Goal: Check status: Check status

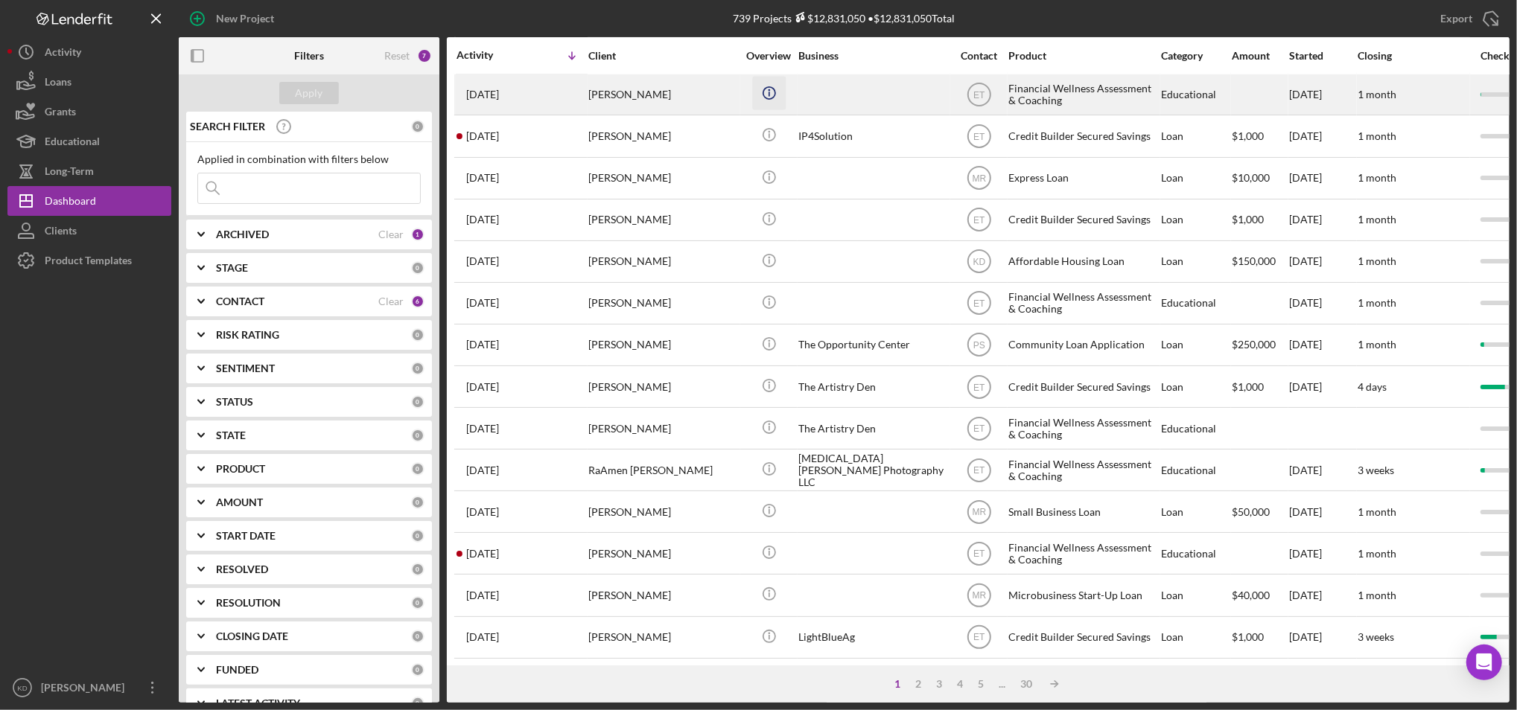
scroll to position [480, 0]
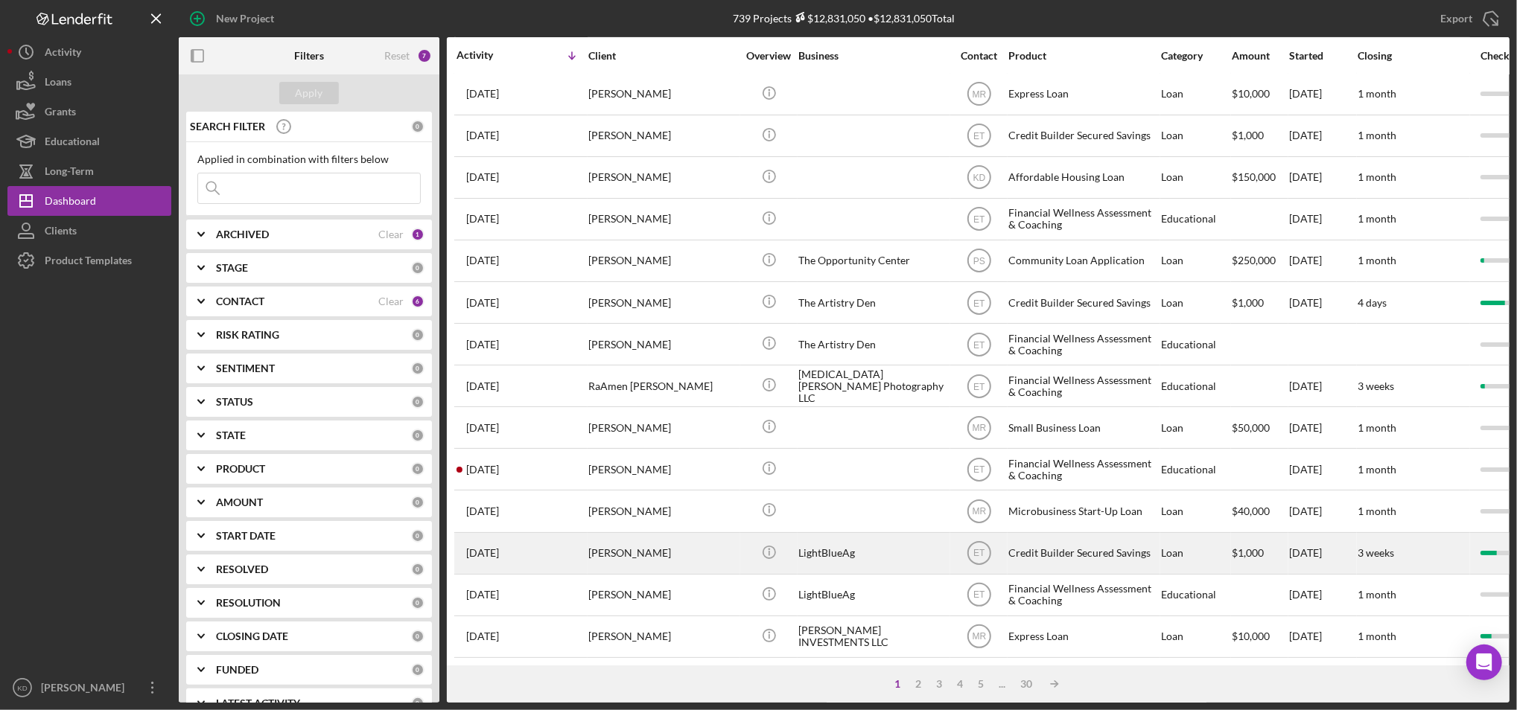
click at [843, 538] on div "LightBlueAg" at bounding box center [872, 553] width 149 height 39
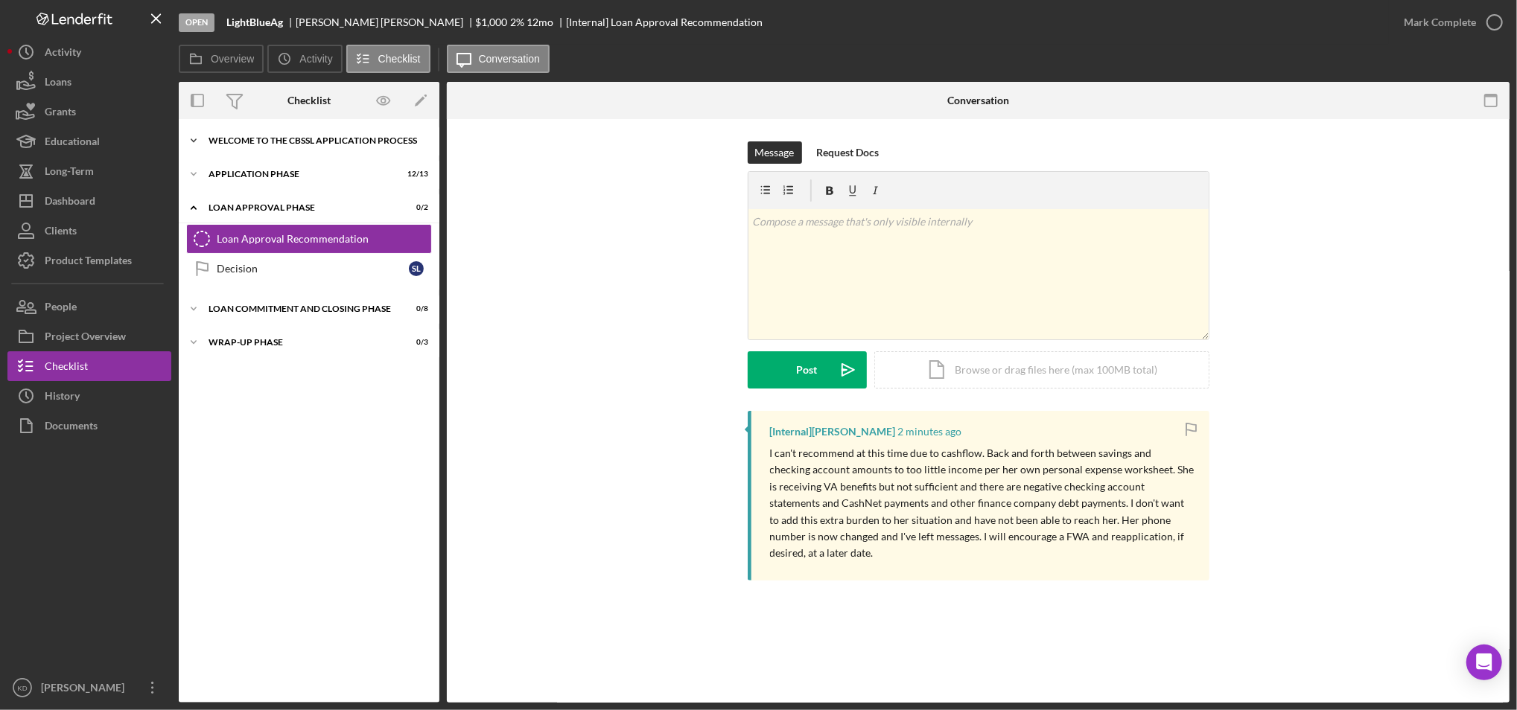
click at [293, 153] on div "Icon/Expander Welcome to the CBSSL Application Process 0 / 1" at bounding box center [309, 141] width 261 height 30
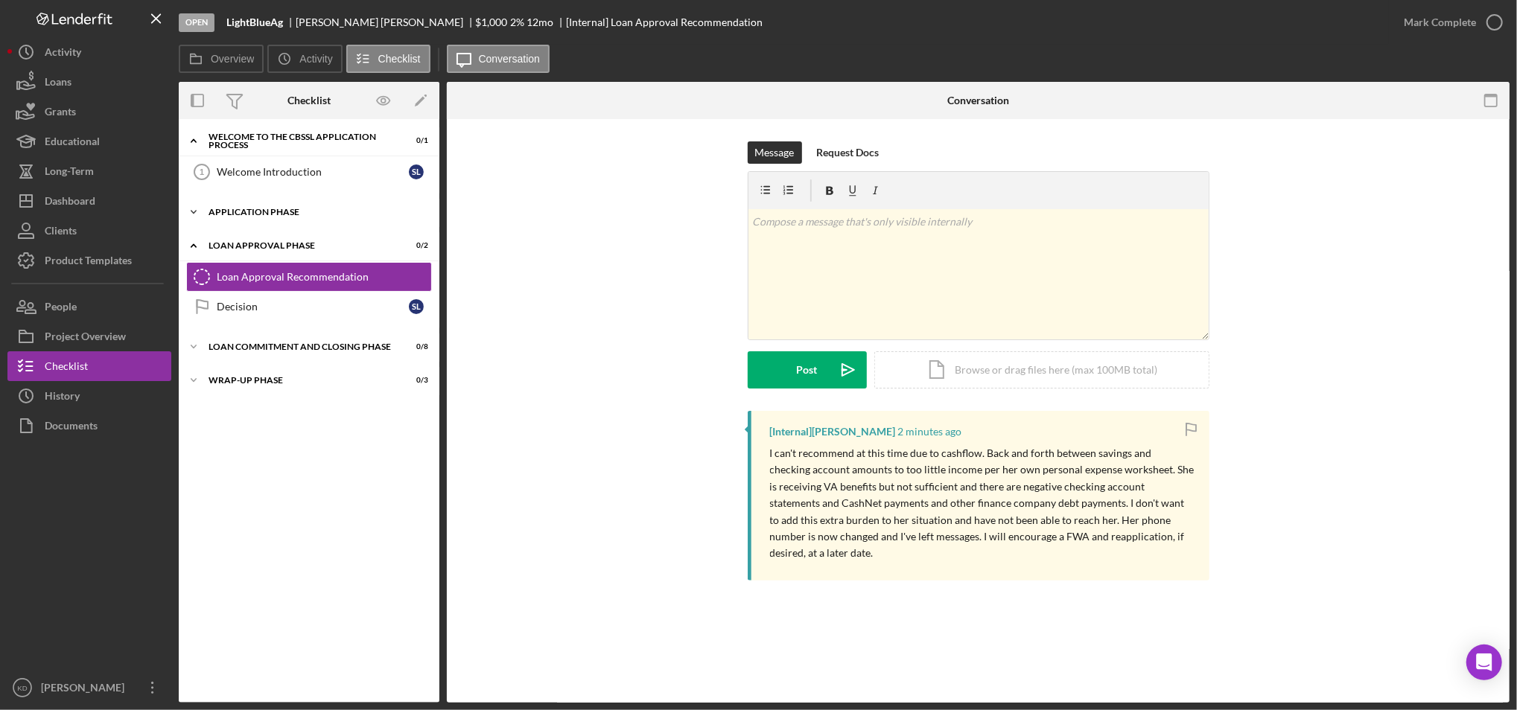
click at [272, 205] on div "Icon/Expander Application Phase 12 / 13" at bounding box center [309, 212] width 261 height 30
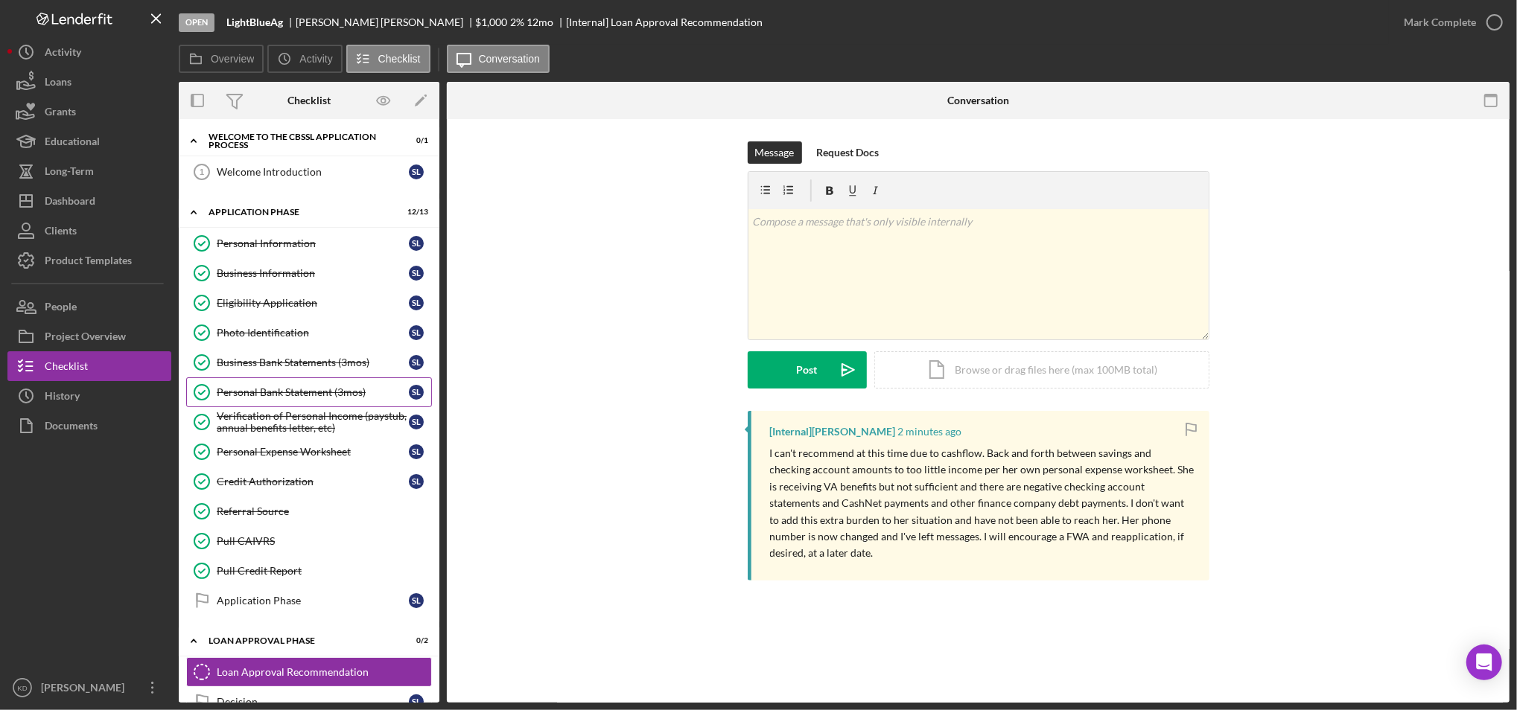
click at [316, 397] on div "Personal Bank Statement (3mos)" at bounding box center [313, 392] width 192 height 12
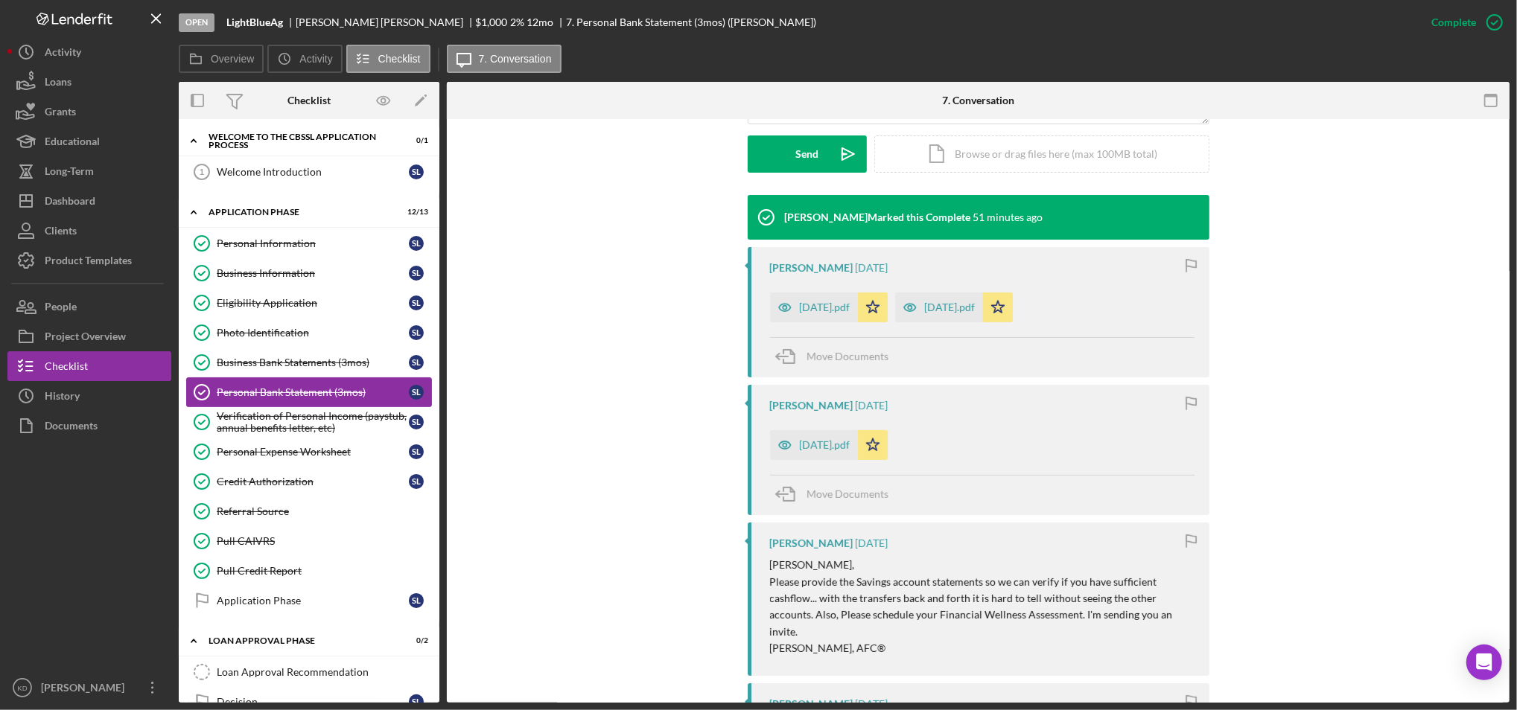
scroll to position [453, 0]
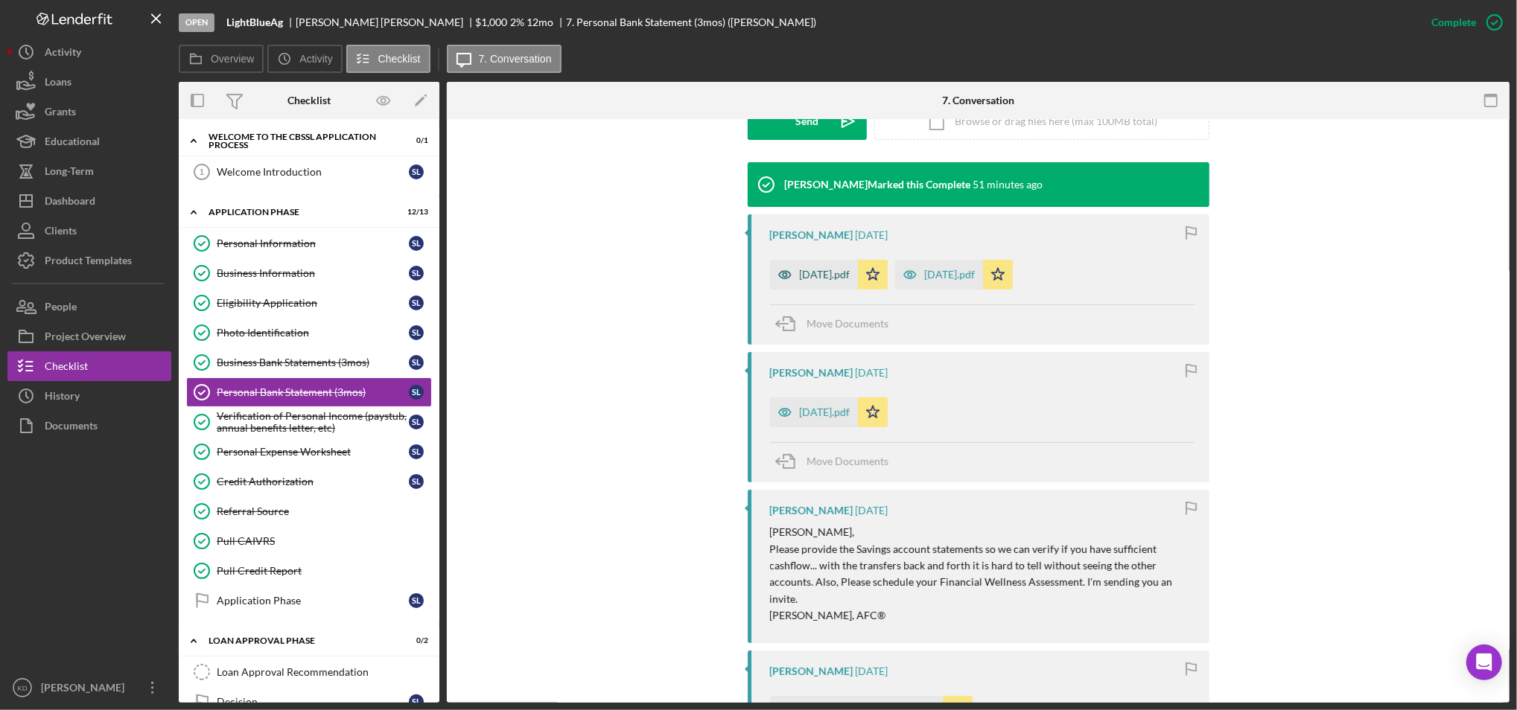
click at [826, 267] on div "September 2025.pdf" at bounding box center [814, 275] width 88 height 30
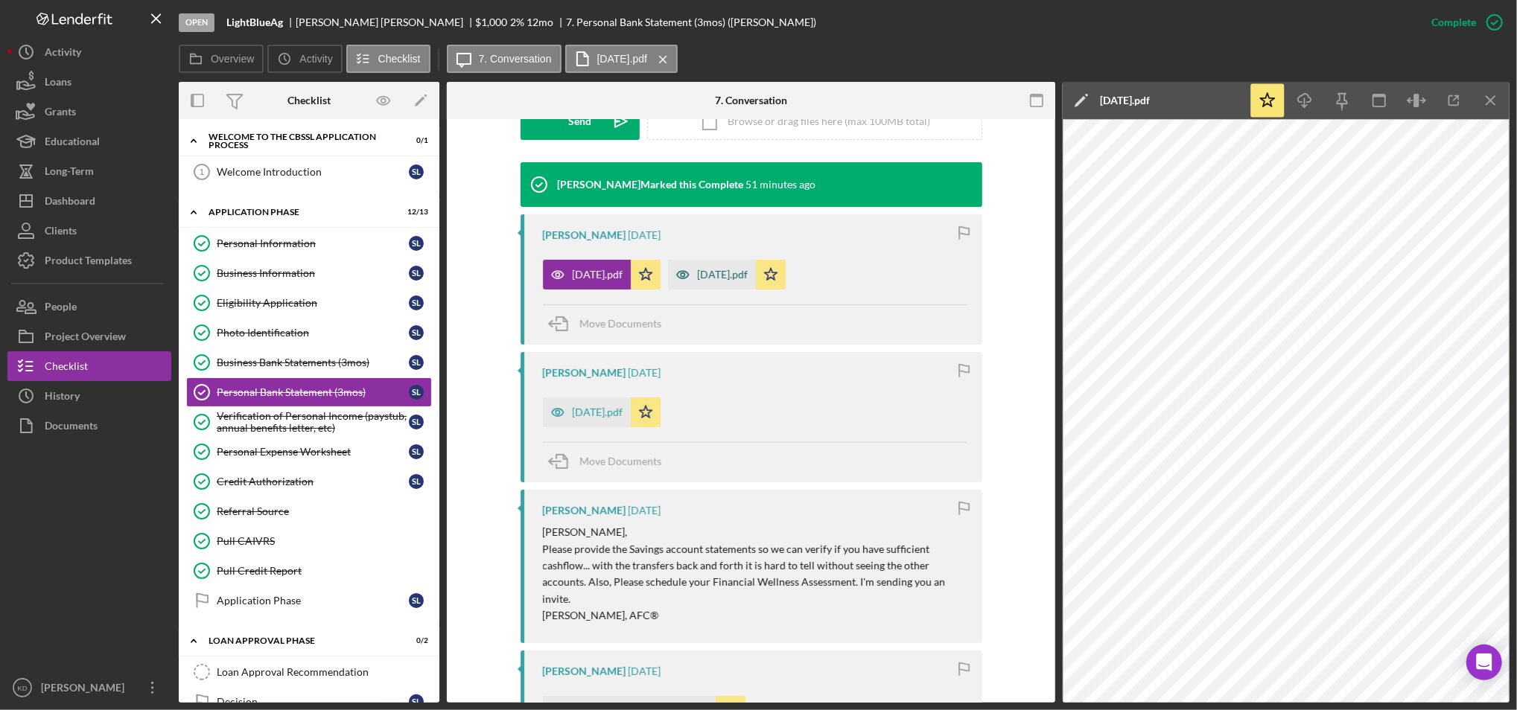
click at [748, 280] on div "August 2025.pdf" at bounding box center [723, 275] width 51 height 12
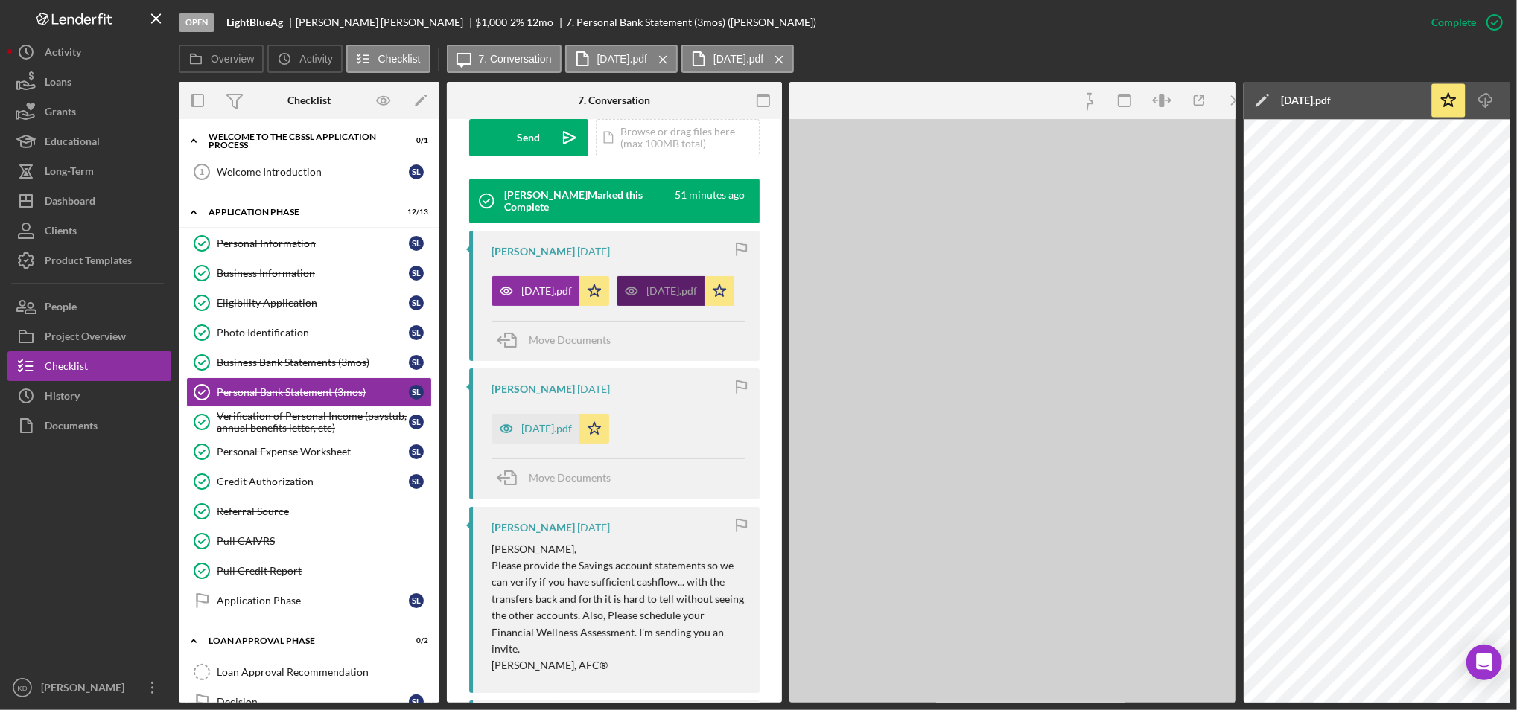
scroll to position [470, 0]
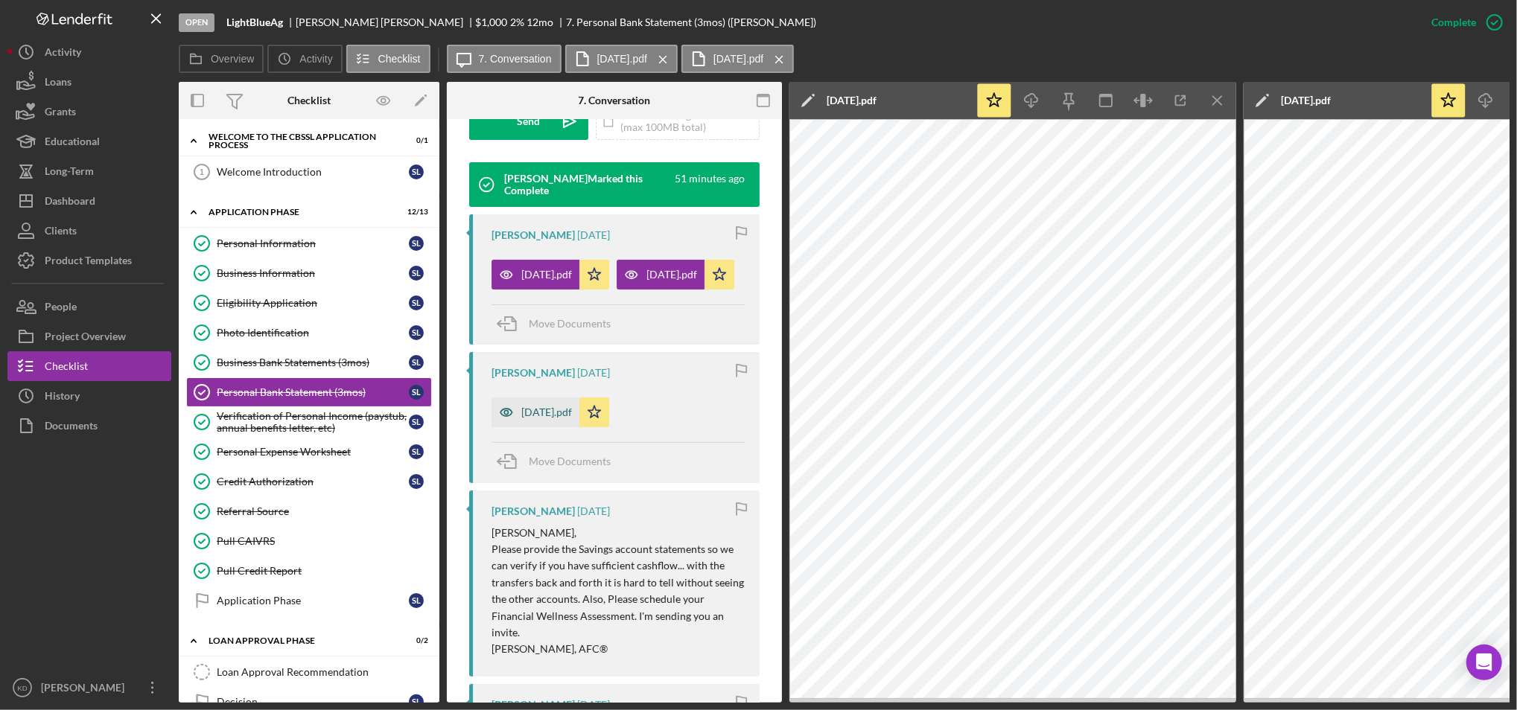
click at [544, 427] on div "July 2025.pdf" at bounding box center [535, 413] width 88 height 30
click at [337, 367] on div "Business Bank Statements (3mos)" at bounding box center [313, 363] width 192 height 12
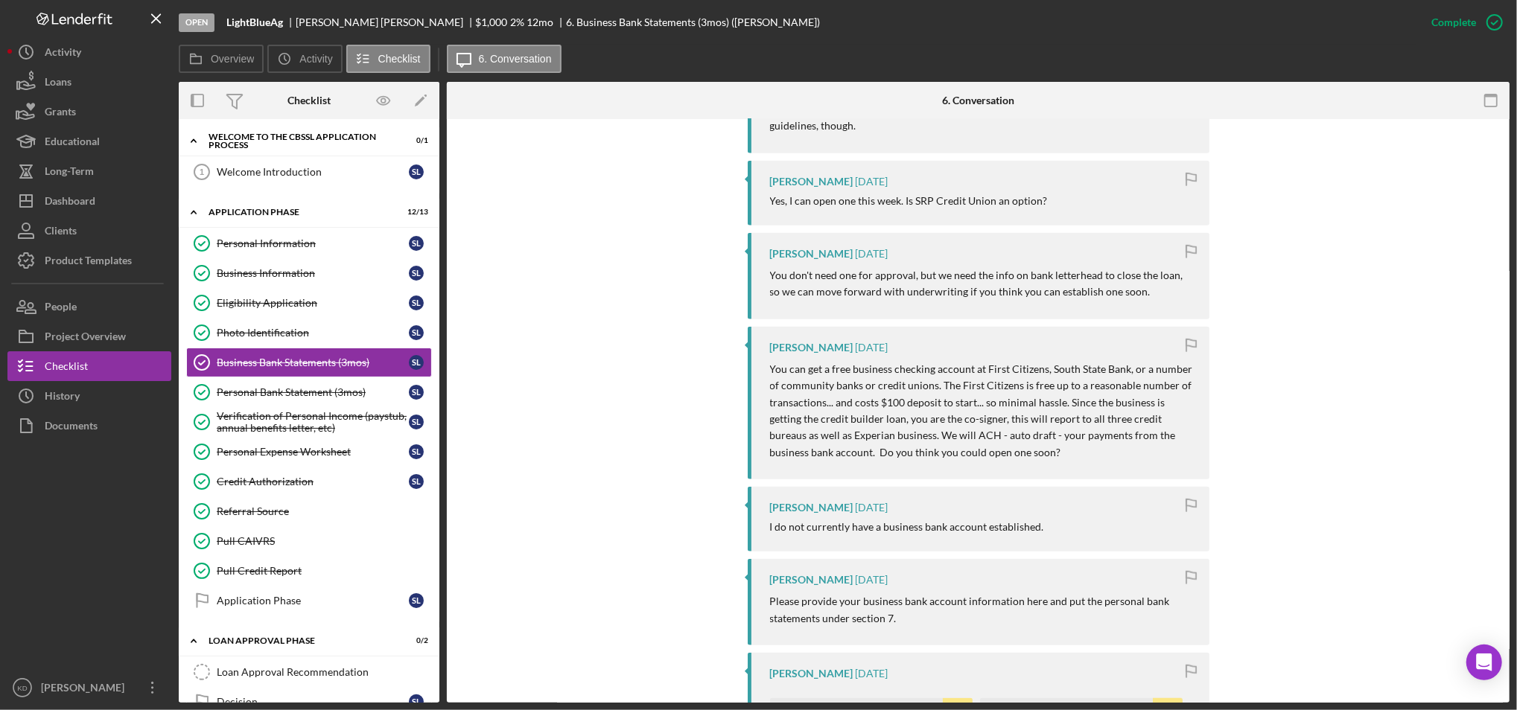
scroll to position [1128, 0]
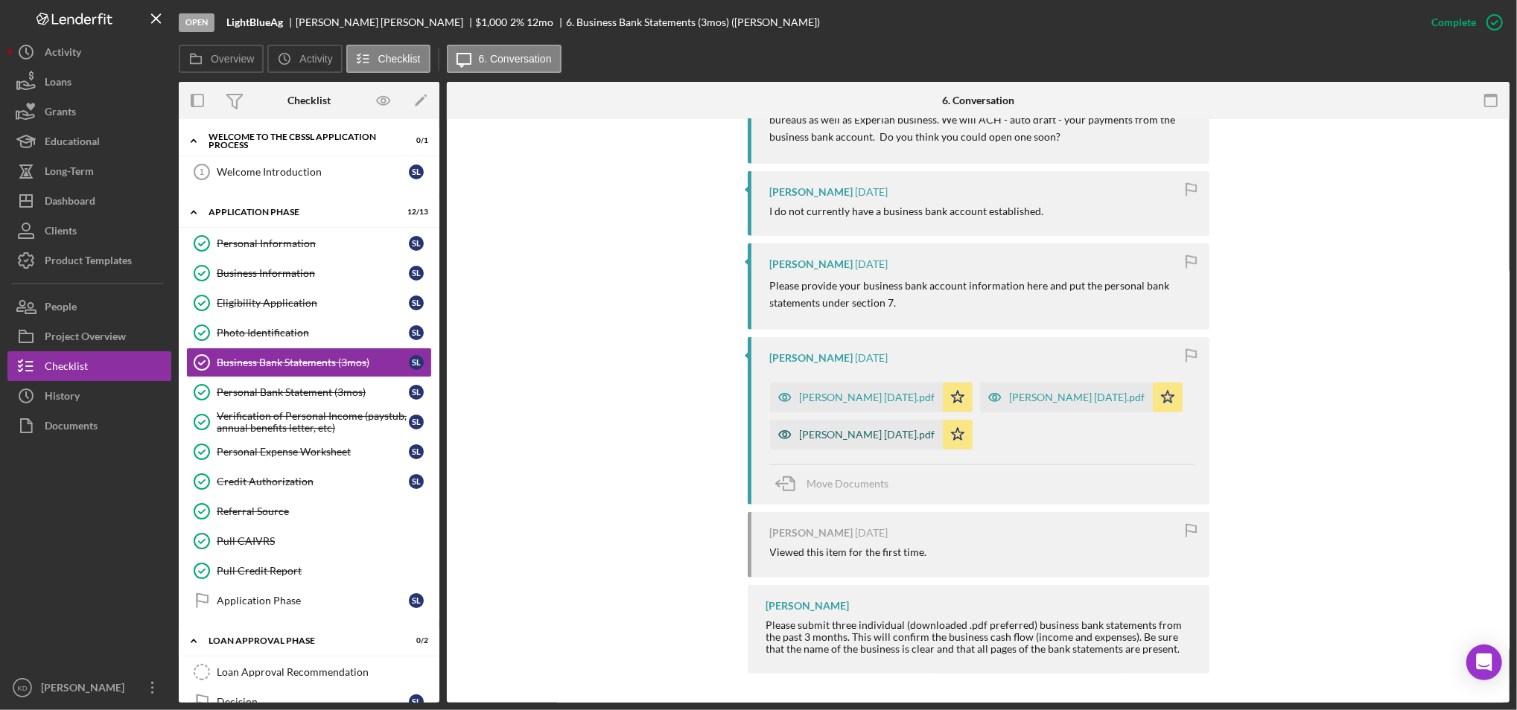
click at [880, 436] on div "Lowe September 2025.pdf" at bounding box center [868, 435] width 136 height 12
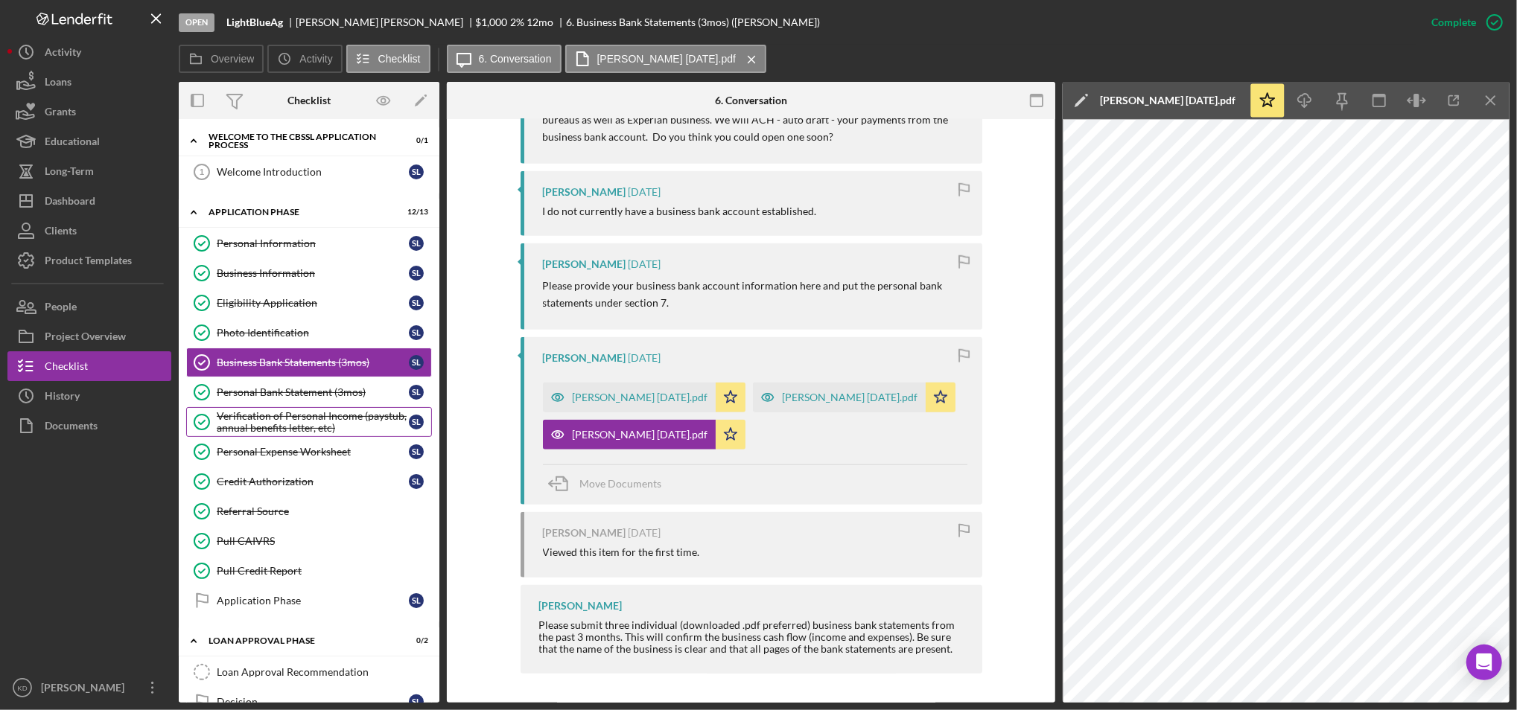
click at [325, 421] on div "Verification of Personal Income (paystub, annual benefits letter, etc)" at bounding box center [313, 422] width 192 height 24
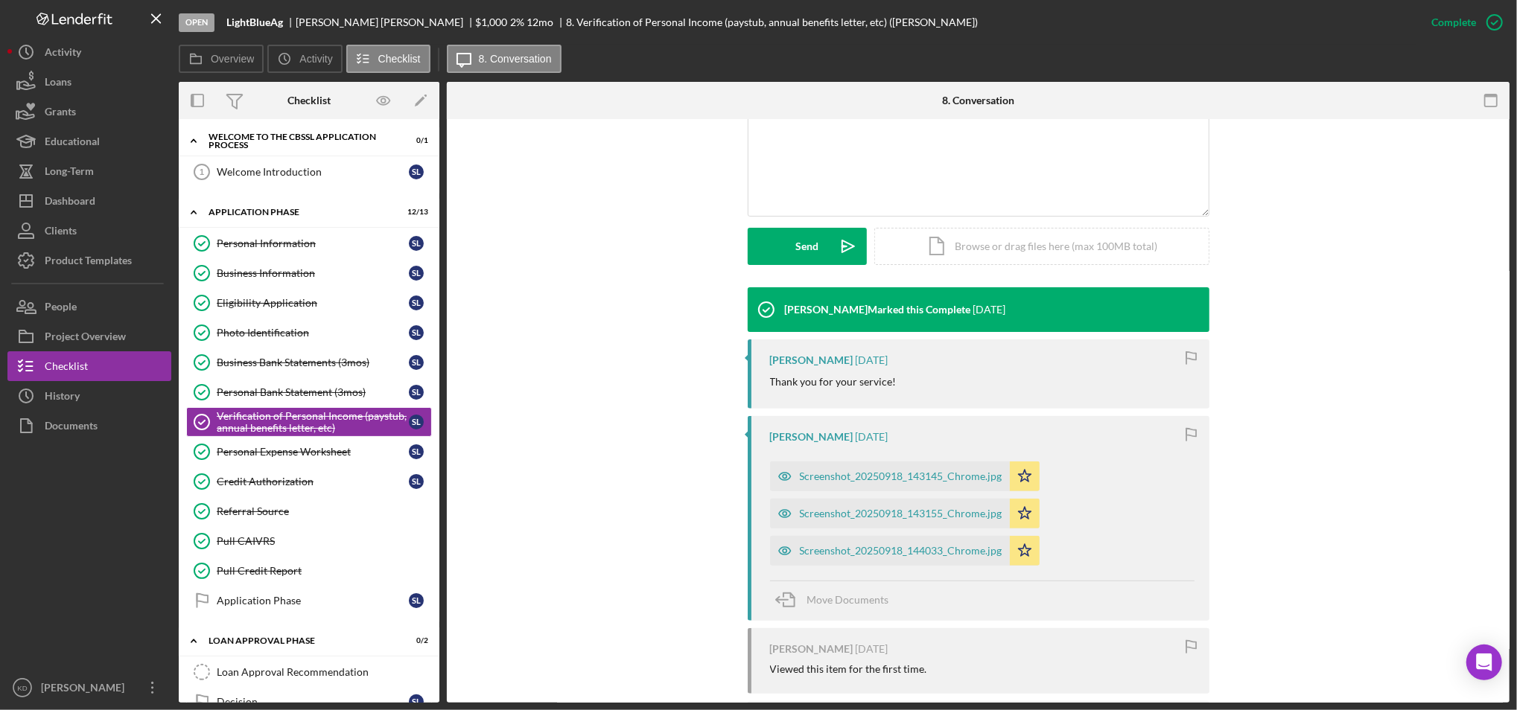
scroll to position [481, 0]
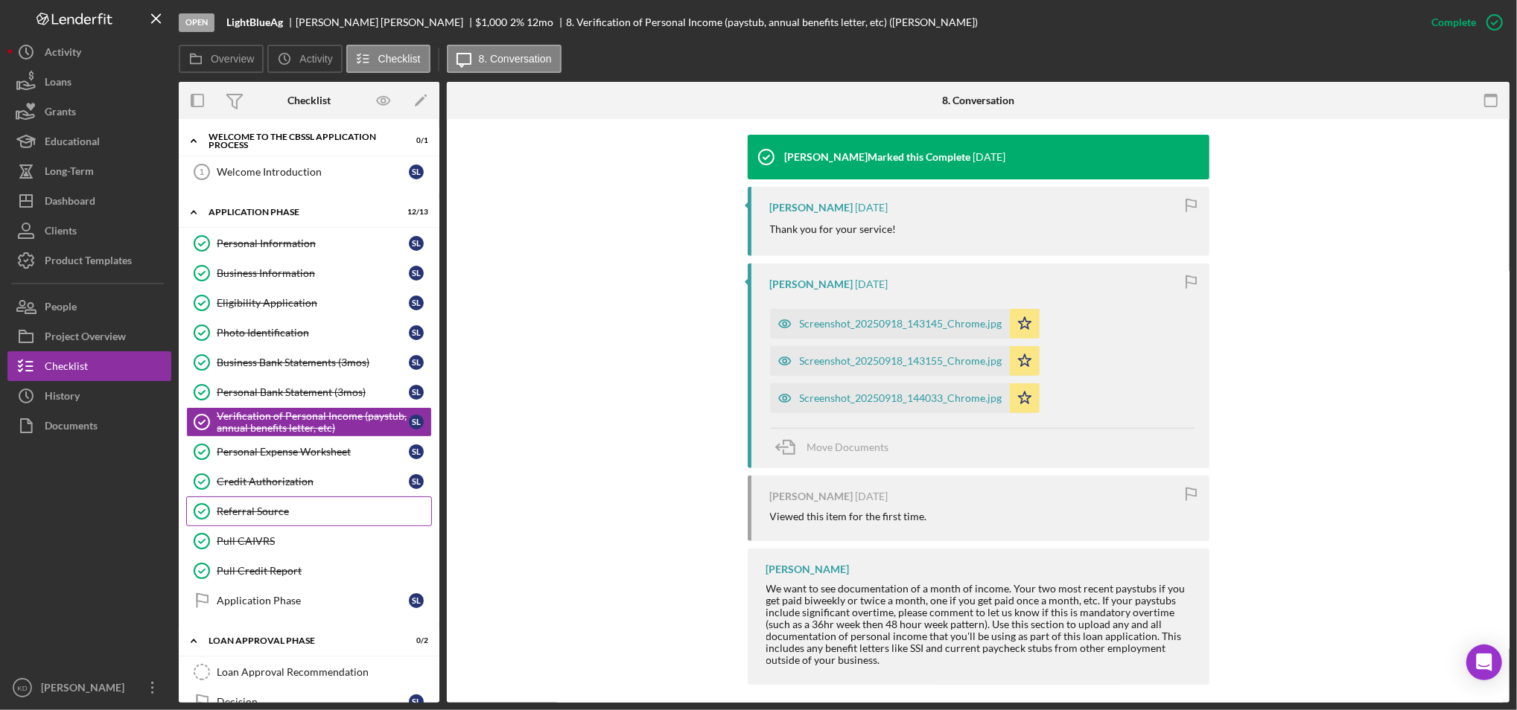
click at [271, 520] on link "Referral Source Referral Source" at bounding box center [309, 512] width 246 height 30
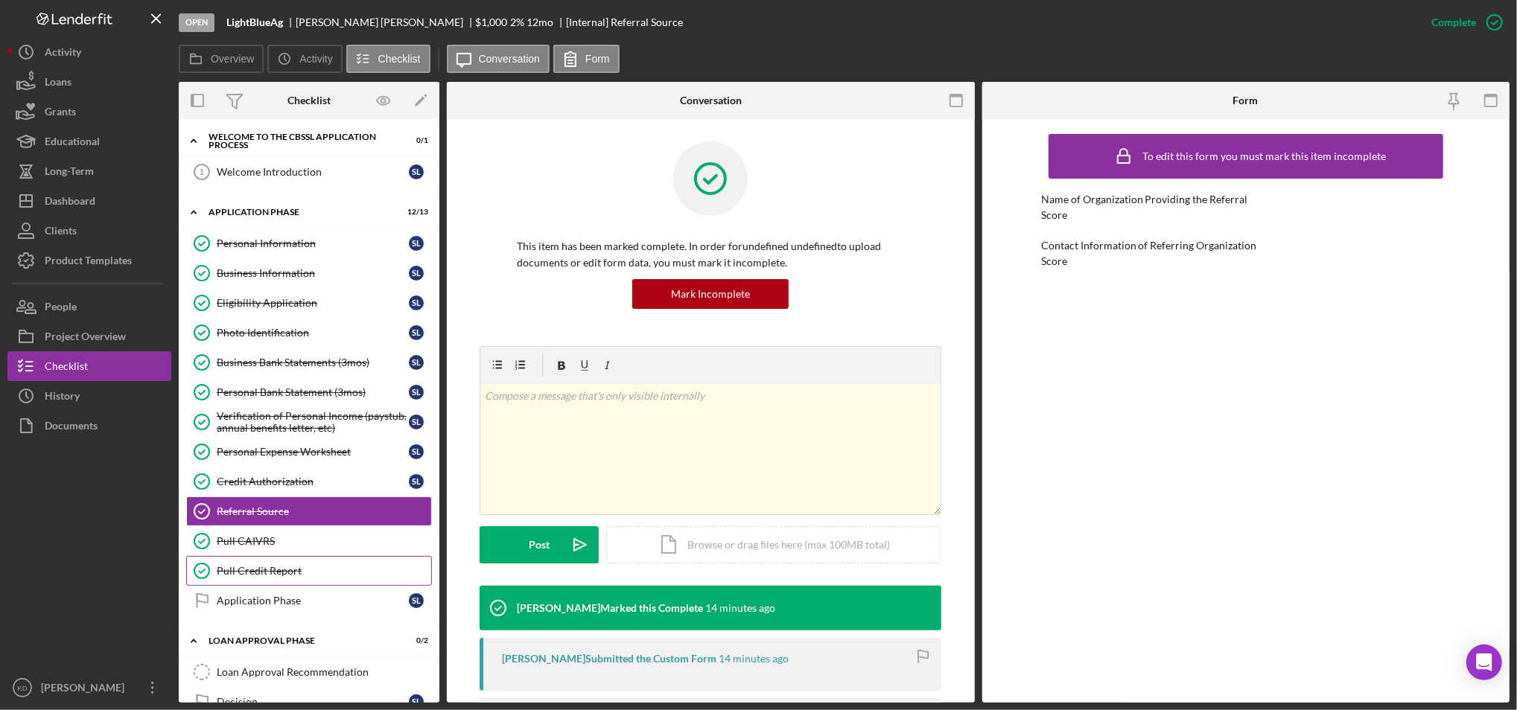
click at [298, 573] on div "Pull Credit Report" at bounding box center [324, 571] width 214 height 12
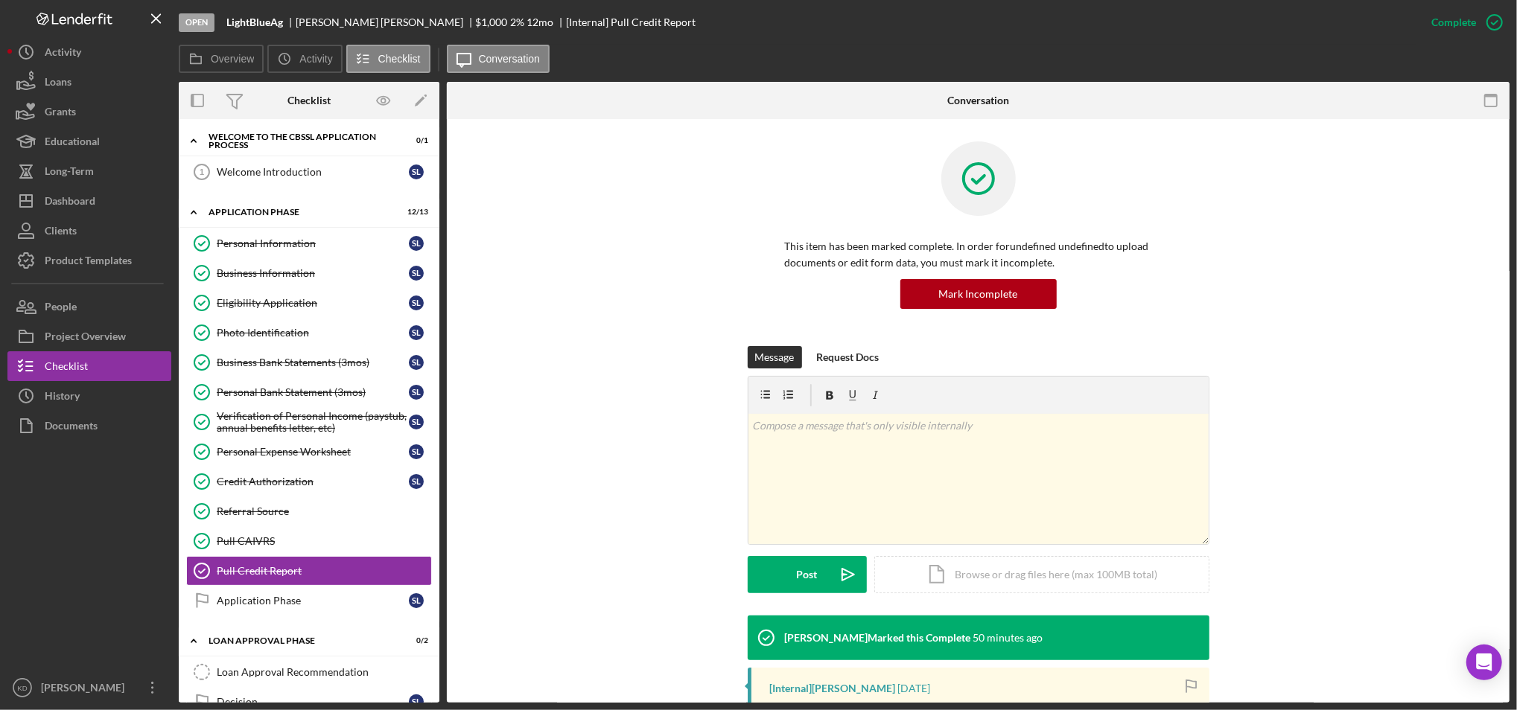
scroll to position [124, 0]
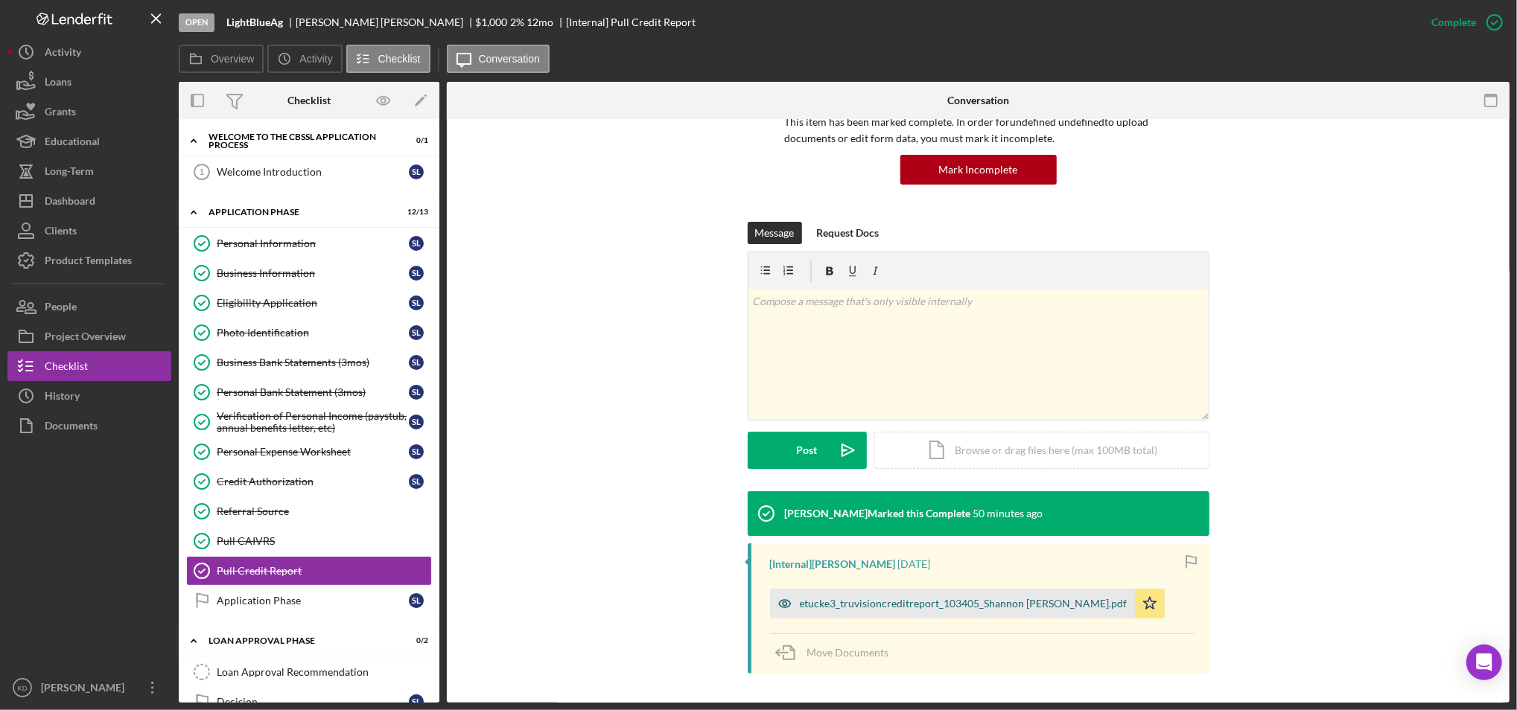
click at [844, 601] on div "etucke3_truvisioncreditreport_103405_Shannon Lowe.pdf" at bounding box center [964, 604] width 328 height 12
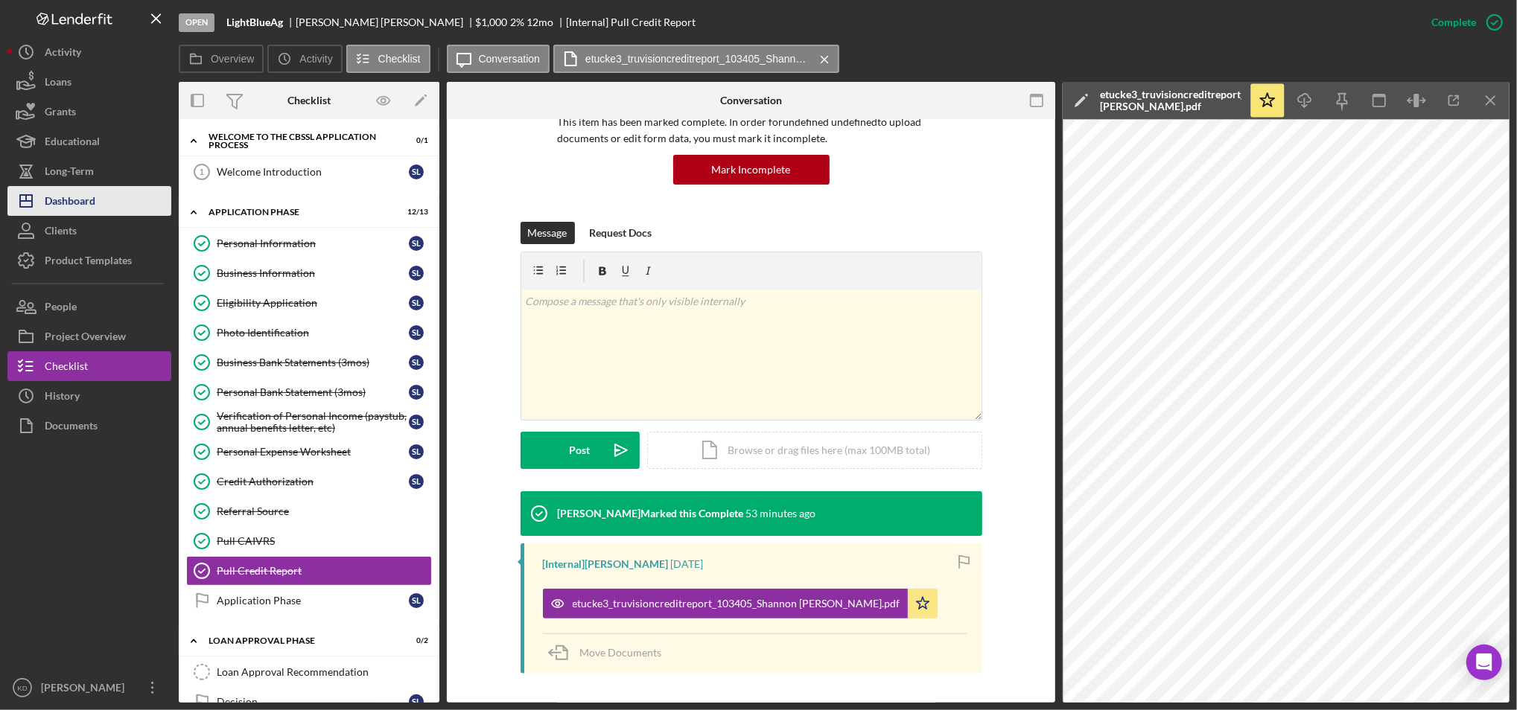
click at [78, 213] on div "Dashboard" at bounding box center [70, 203] width 51 height 34
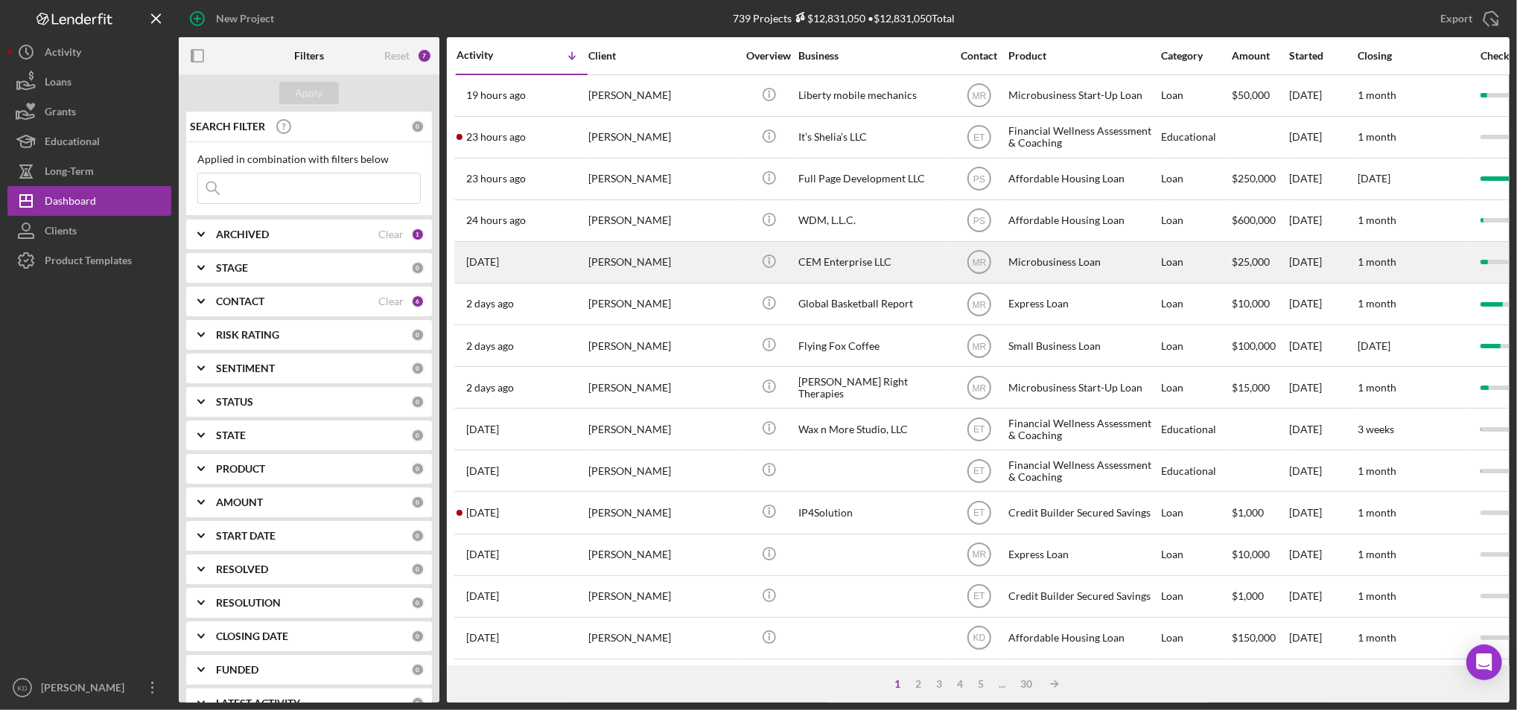
click at [864, 265] on div "CEM Enterprise LLC" at bounding box center [872, 262] width 149 height 39
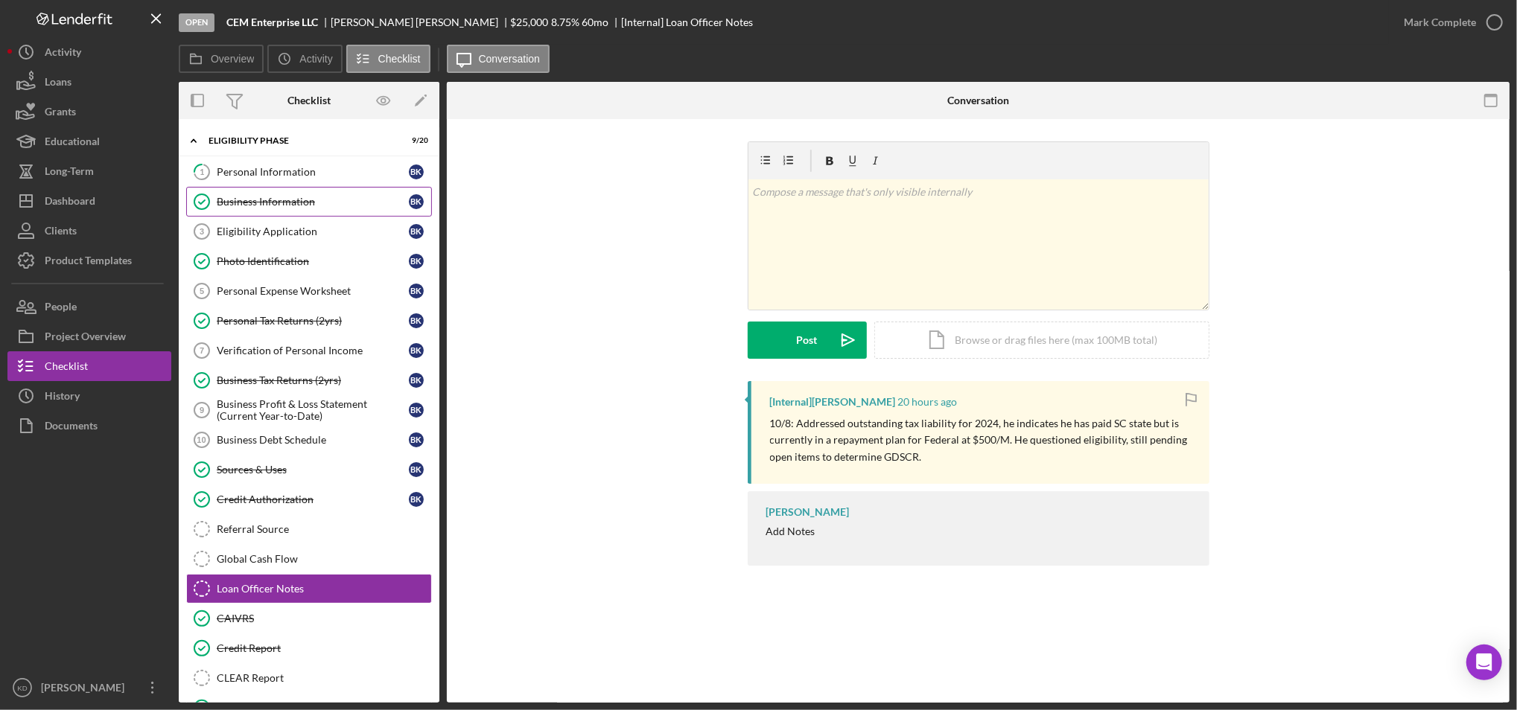
click at [287, 203] on div "Business Information" at bounding box center [313, 202] width 192 height 12
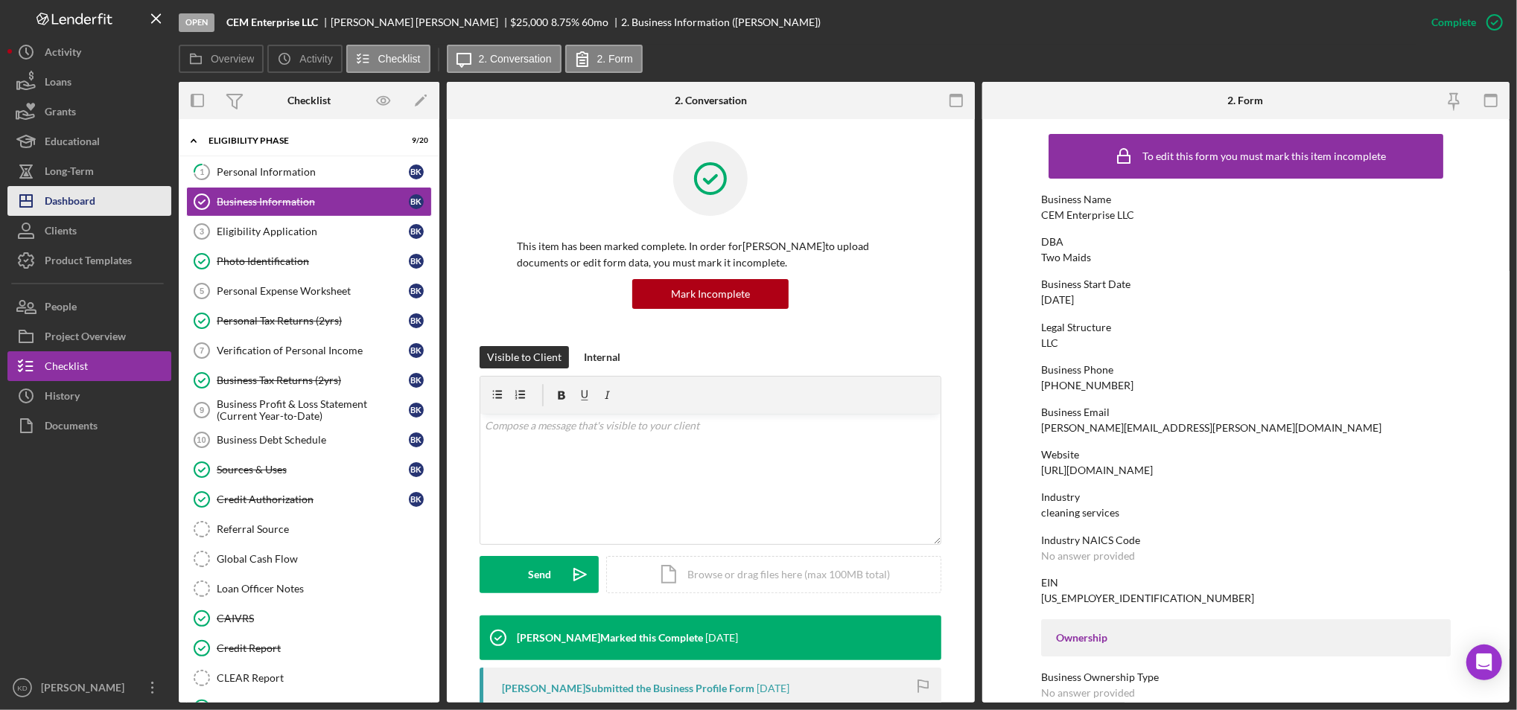
click at [119, 197] on button "Icon/Dashboard Dashboard" at bounding box center [89, 201] width 164 height 30
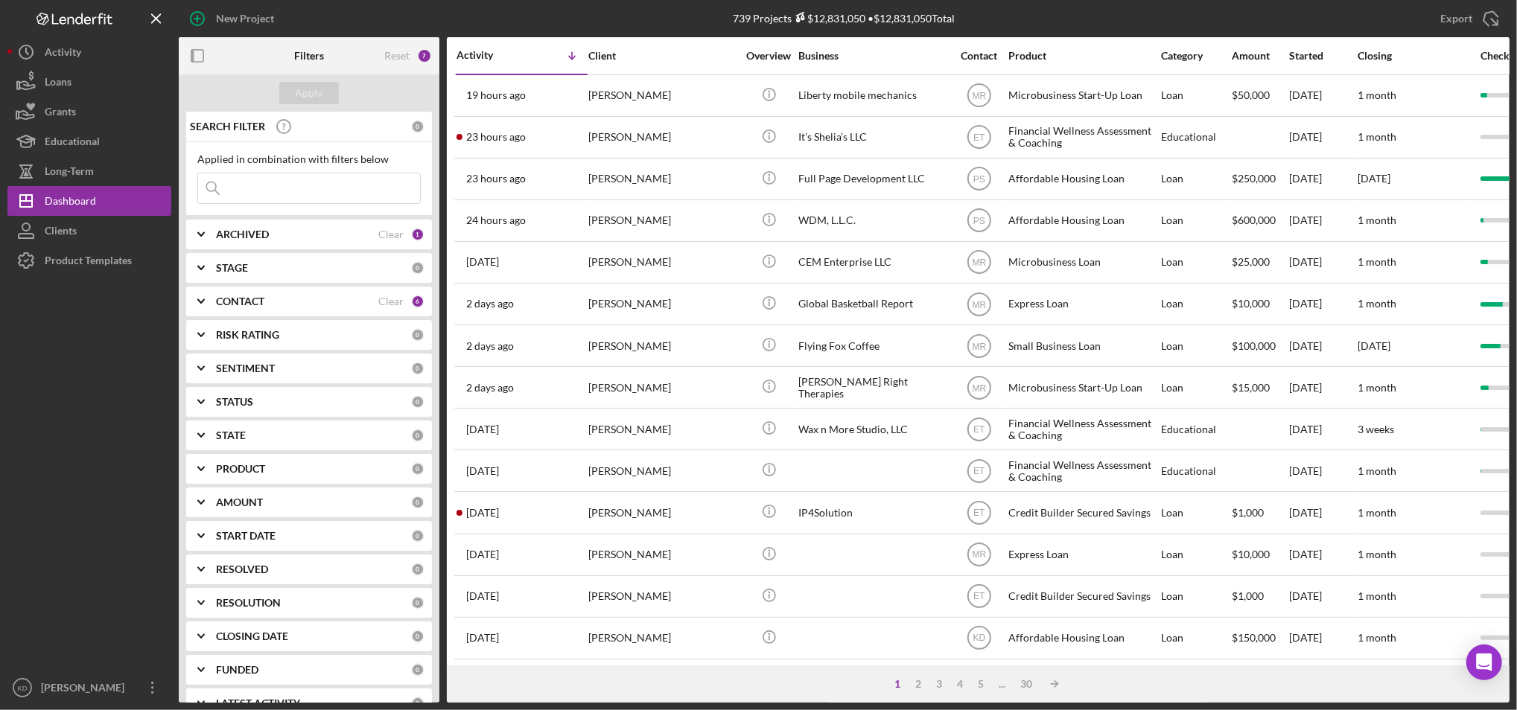
click at [412, 19] on div "New Project" at bounding box center [401, 18] width 444 height 37
